Goal: Communication & Community: Answer question/provide support

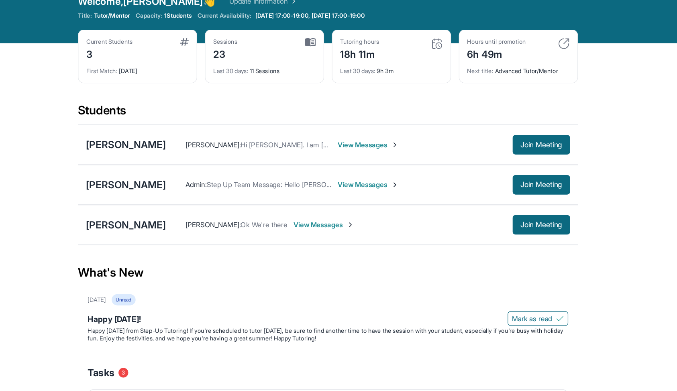
click at [412, 134] on span "View Messages" at bounding box center [423, 135] width 50 height 8
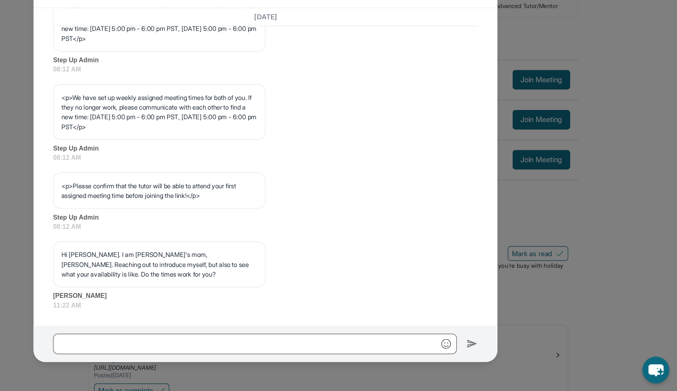
scroll to position [418, 0]
click at [410, 200] on span "08:12 AM" at bounding box center [338, 199] width 349 height 8
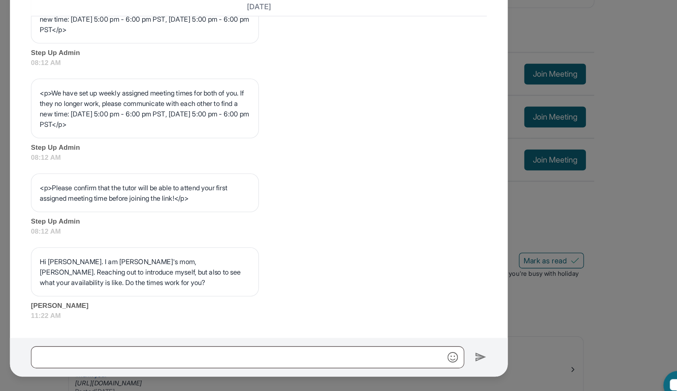
click at [341, 185] on div "<p>We have set up weekly assigned meeting times for both of you. If they no lon…" at bounding box center [338, 171] width 349 height 65
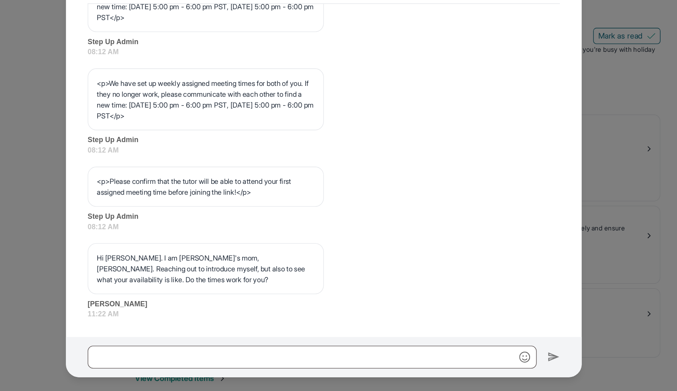
scroll to position [163, 0]
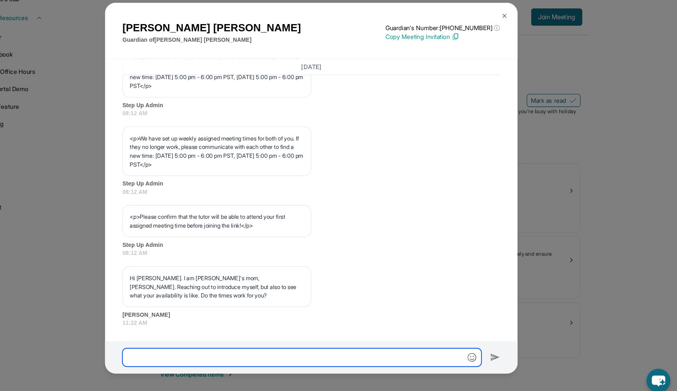
click at [229, 356] on input "text" at bounding box center [330, 352] width 332 height 17
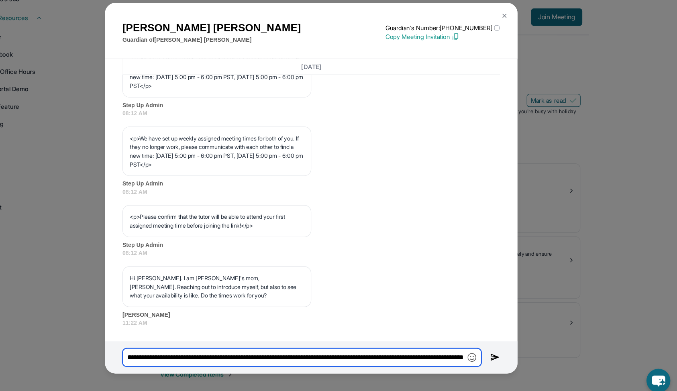
scroll to position [0, 581]
click at [420, 351] on input "**********" at bounding box center [330, 352] width 332 height 17
type input "**********"
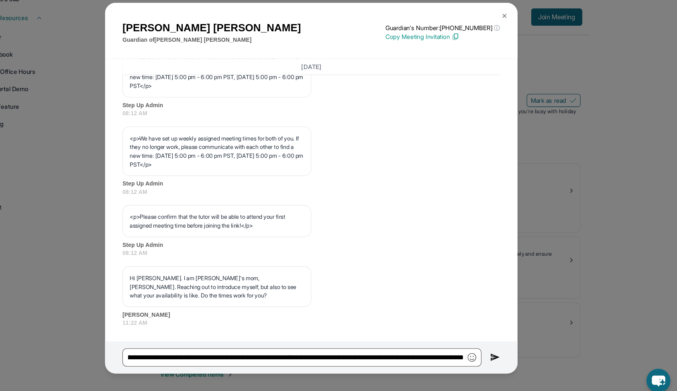
scroll to position [0, 0]
click at [511, 353] on img at bounding box center [508, 352] width 9 height 10
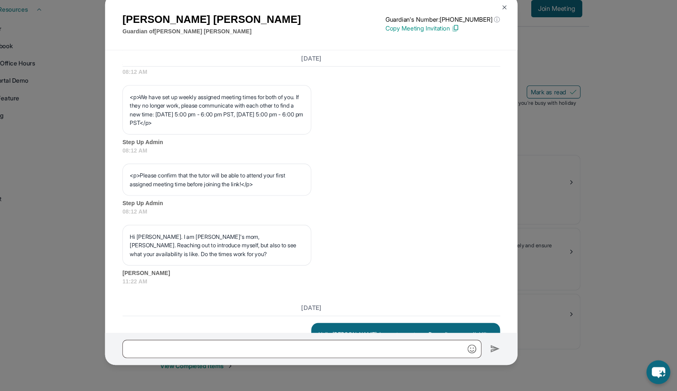
scroll to position [517, 0]
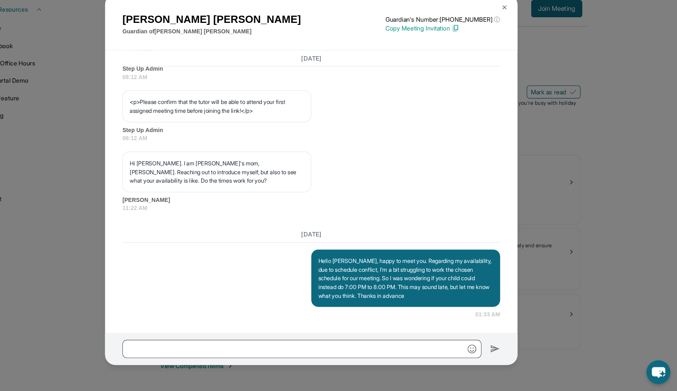
click at [486, 274] on p "Hello Adriana, happy to meet you. Regarding my availability, due to schedule co…" at bounding box center [426, 287] width 162 height 40
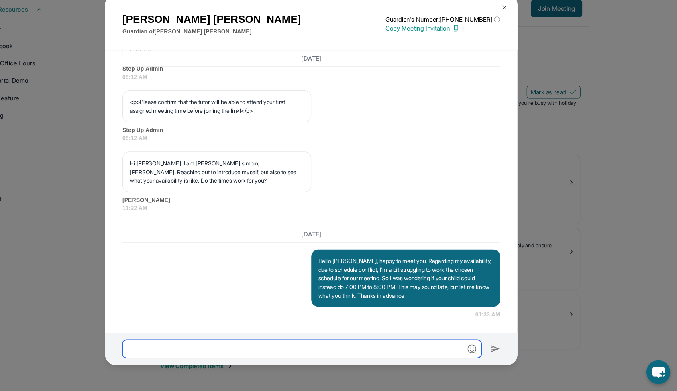
click at [410, 352] on input "text" at bounding box center [330, 352] width 332 height 17
click at [282, 352] on input "**********" at bounding box center [330, 352] width 332 height 17
click at [382, 353] on input "**********" at bounding box center [330, 352] width 332 height 17
type input "**********"
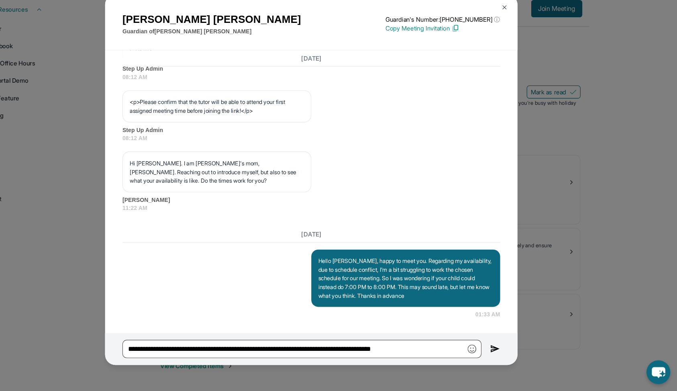
click at [505, 352] on img at bounding box center [508, 352] width 9 height 10
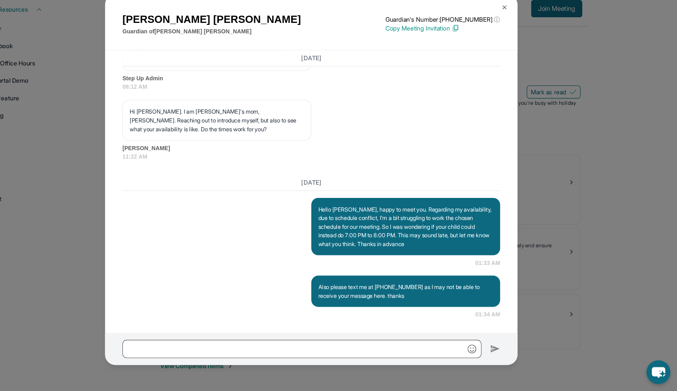
scroll to position [544, 0]
click at [609, 134] on div "Beatriz Escobedo Guardian of Roberto Arias Guardian's Number: +18779599489 ⓘ Th…" at bounding box center [338, 195] width 677 height 391
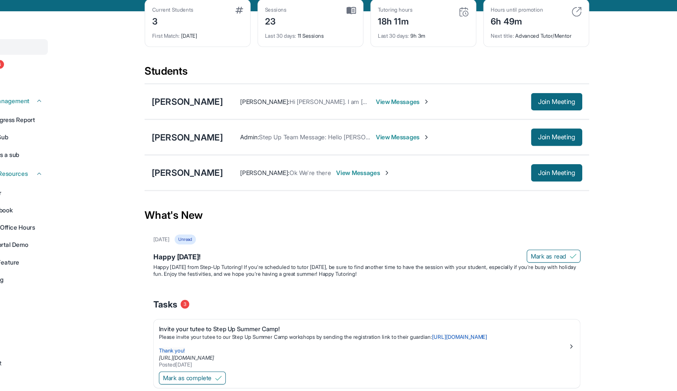
scroll to position [0, 0]
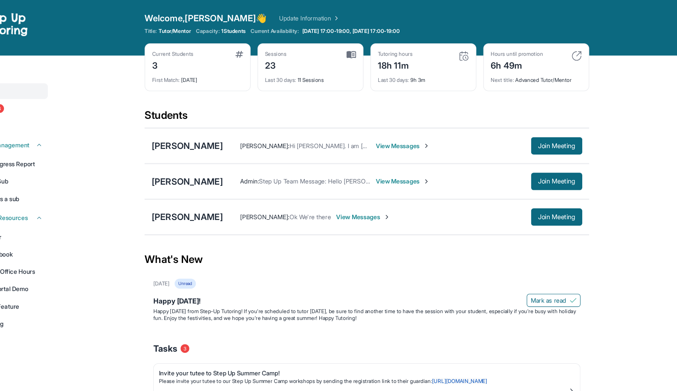
click at [361, 203] on span "View Messages" at bounding box center [386, 201] width 50 height 8
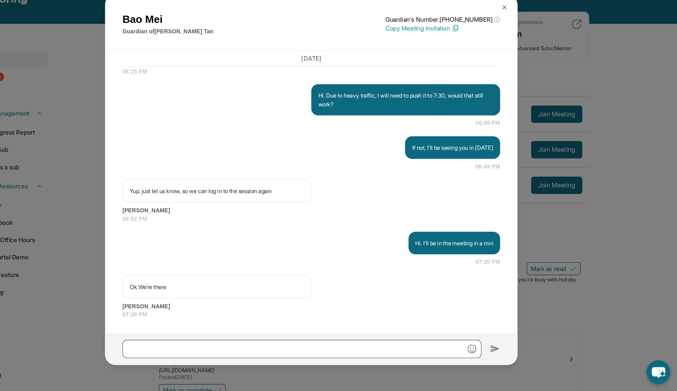
scroll to position [4244, 0]
click at [517, 39] on button at bounding box center [517, 36] width 16 height 16
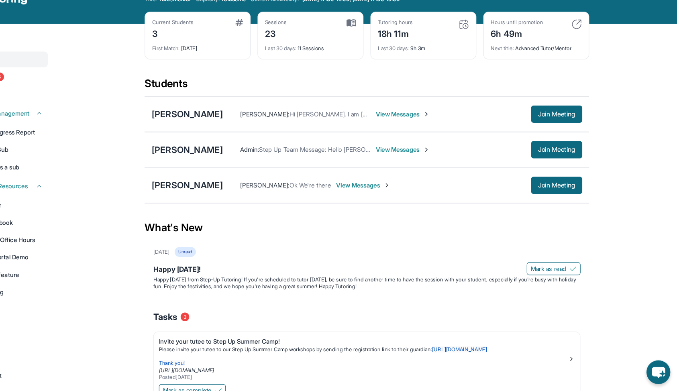
click at [418, 130] on div "Beatriz Escobedo : Hi Ian. I am Roberto's mom, Adriana. Reaching out to introdu…" at bounding box center [423, 135] width 333 height 16
click at [420, 136] on span "View Messages" at bounding box center [423, 135] width 50 height 8
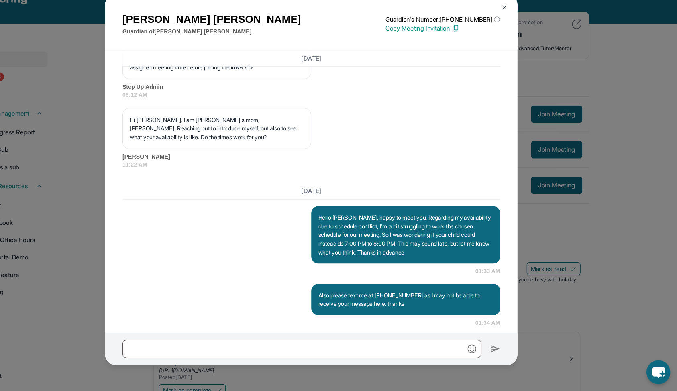
scroll to position [565, 0]
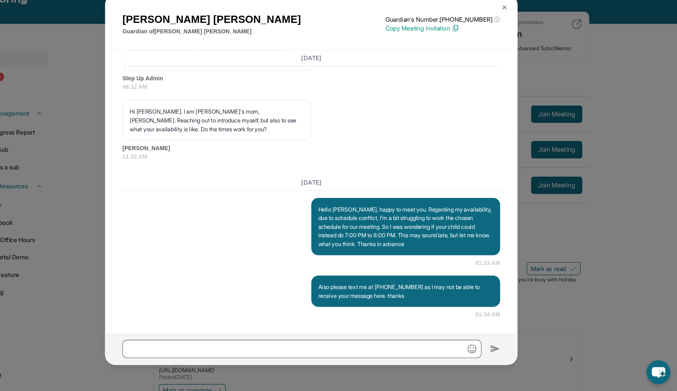
click at [515, 35] on img at bounding box center [517, 36] width 6 height 6
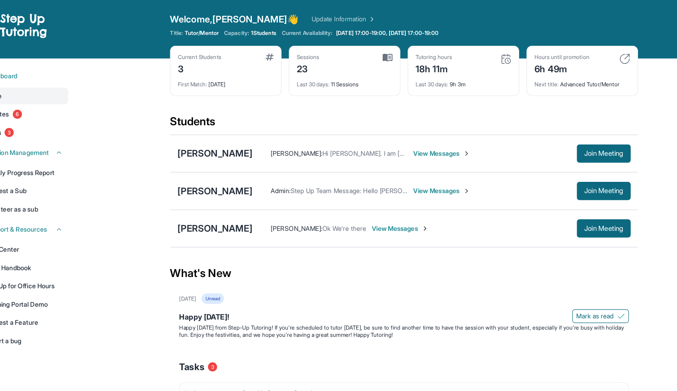
click at [585, 52] on img at bounding box center [584, 52] width 10 height 10
click at [484, 52] on img at bounding box center [480, 52] width 10 height 10
click at [477, 52] on img at bounding box center [480, 52] width 10 height 10
